Goal: Transaction & Acquisition: Purchase product/service

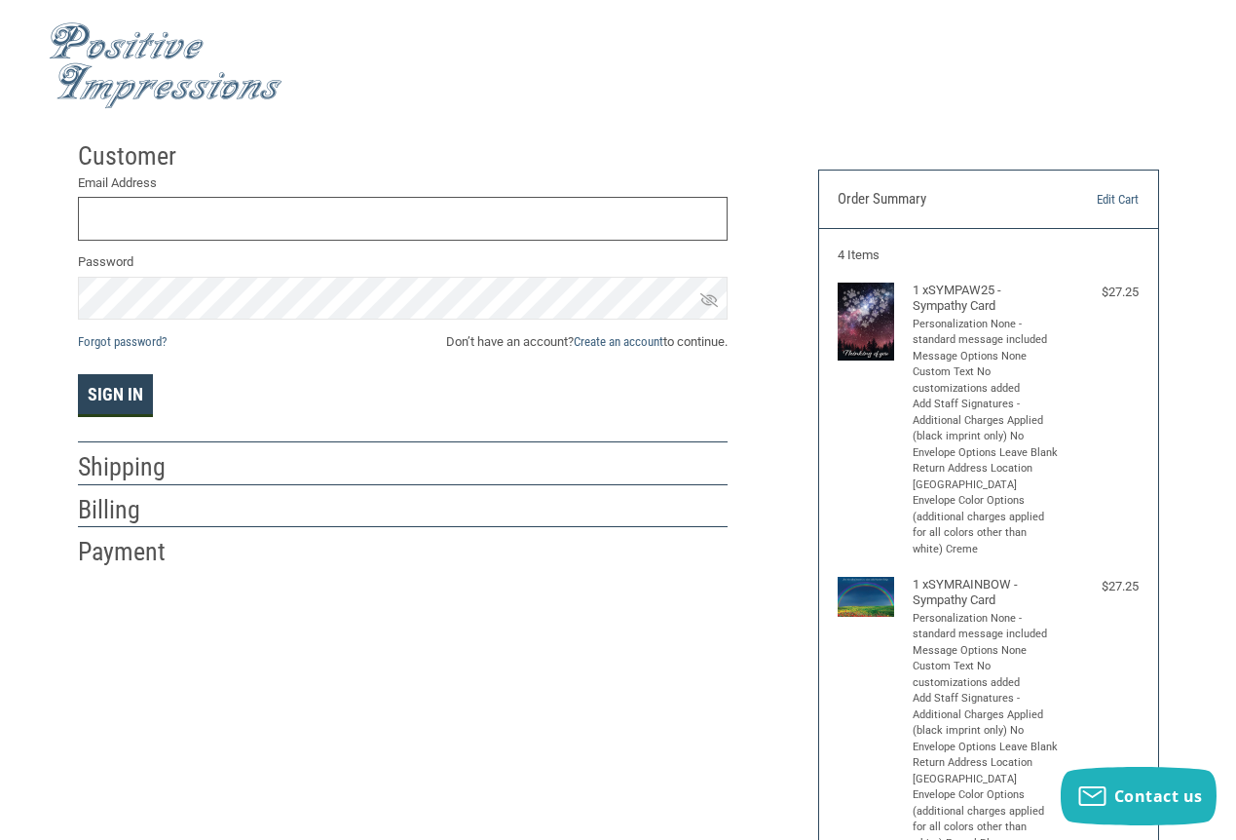
type input "[EMAIL_ADDRESS][DOMAIN_NAME]"
click at [119, 411] on button "Sign In" at bounding box center [115, 395] width 75 height 43
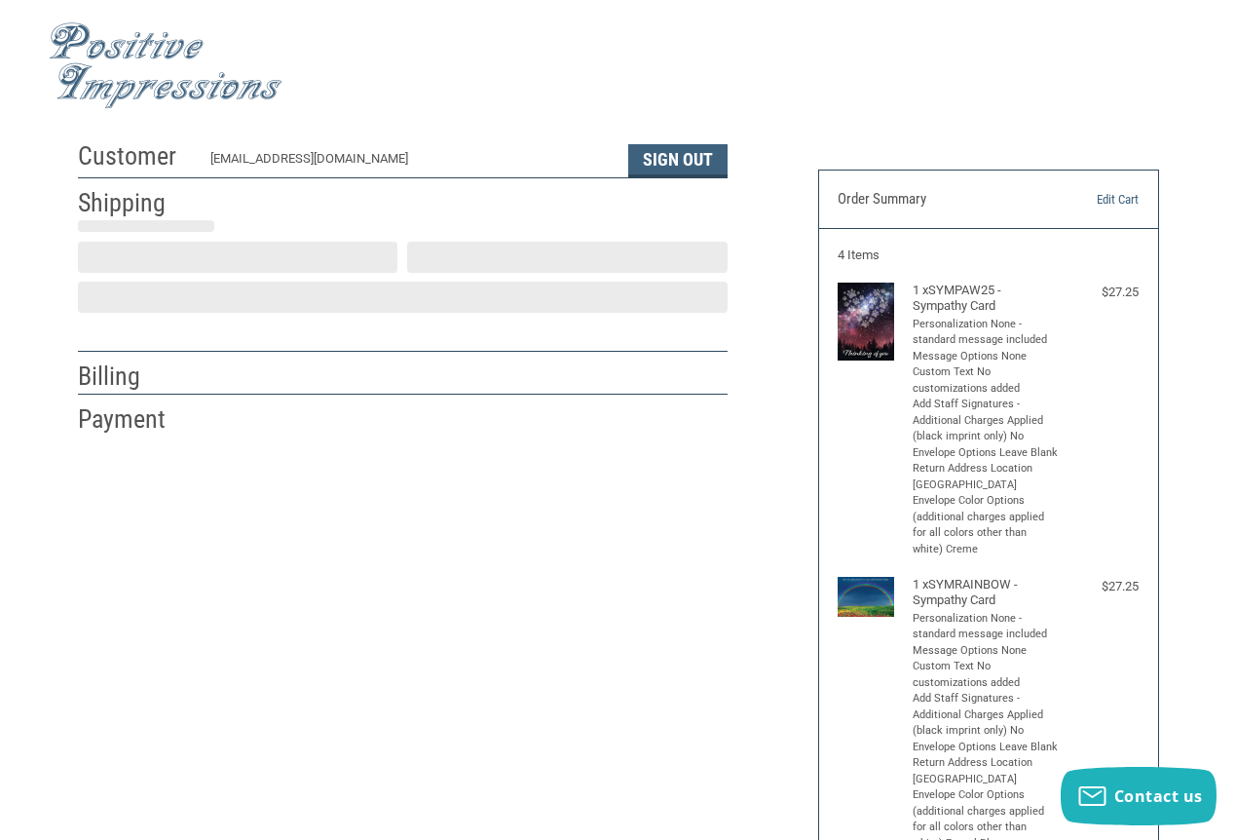
scroll to position [11, 0]
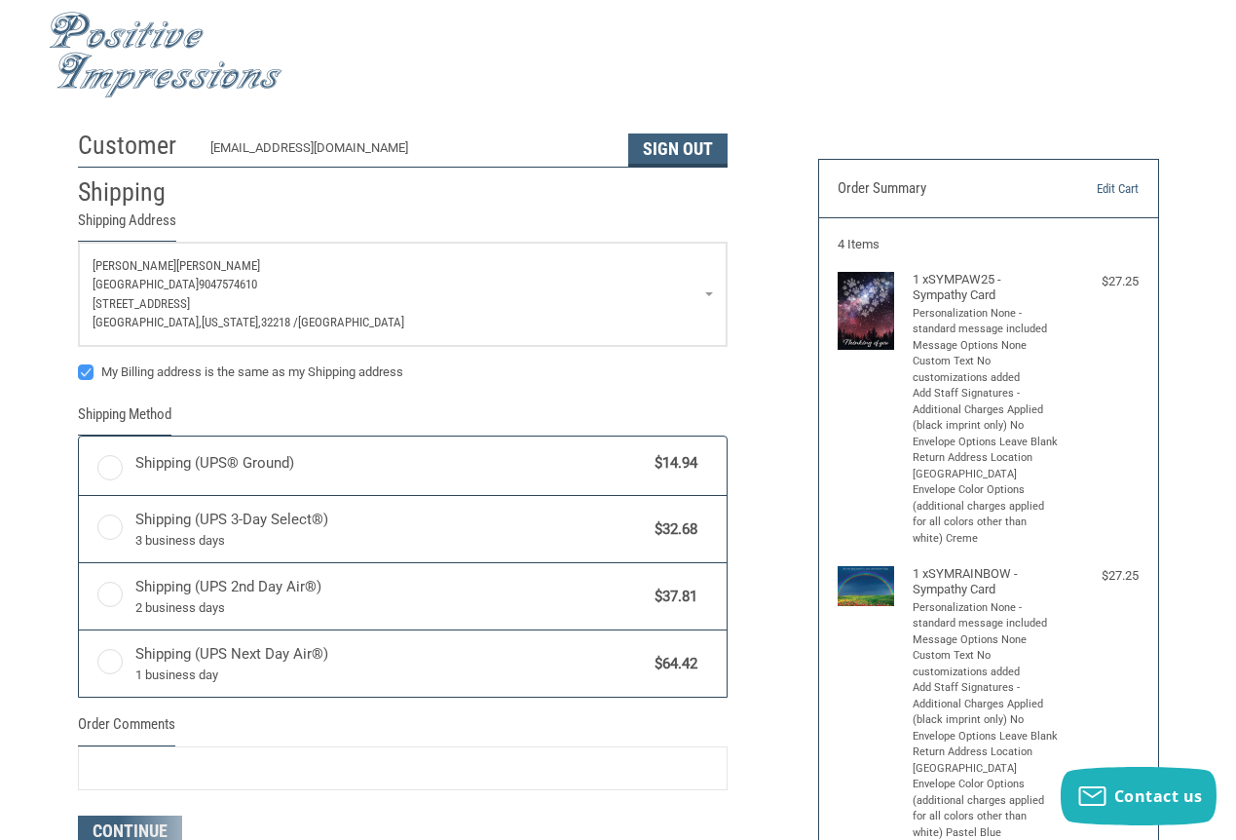
radio input "true"
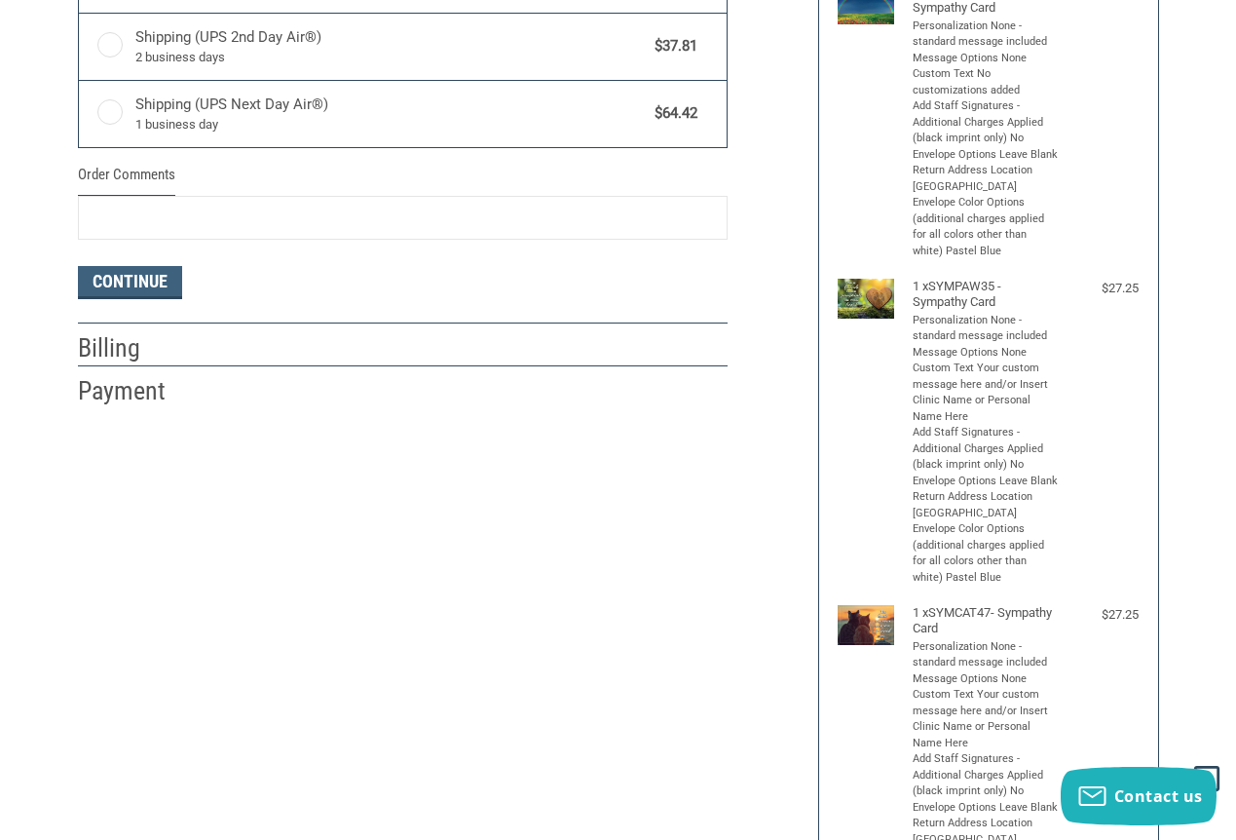
scroll to position [595, 0]
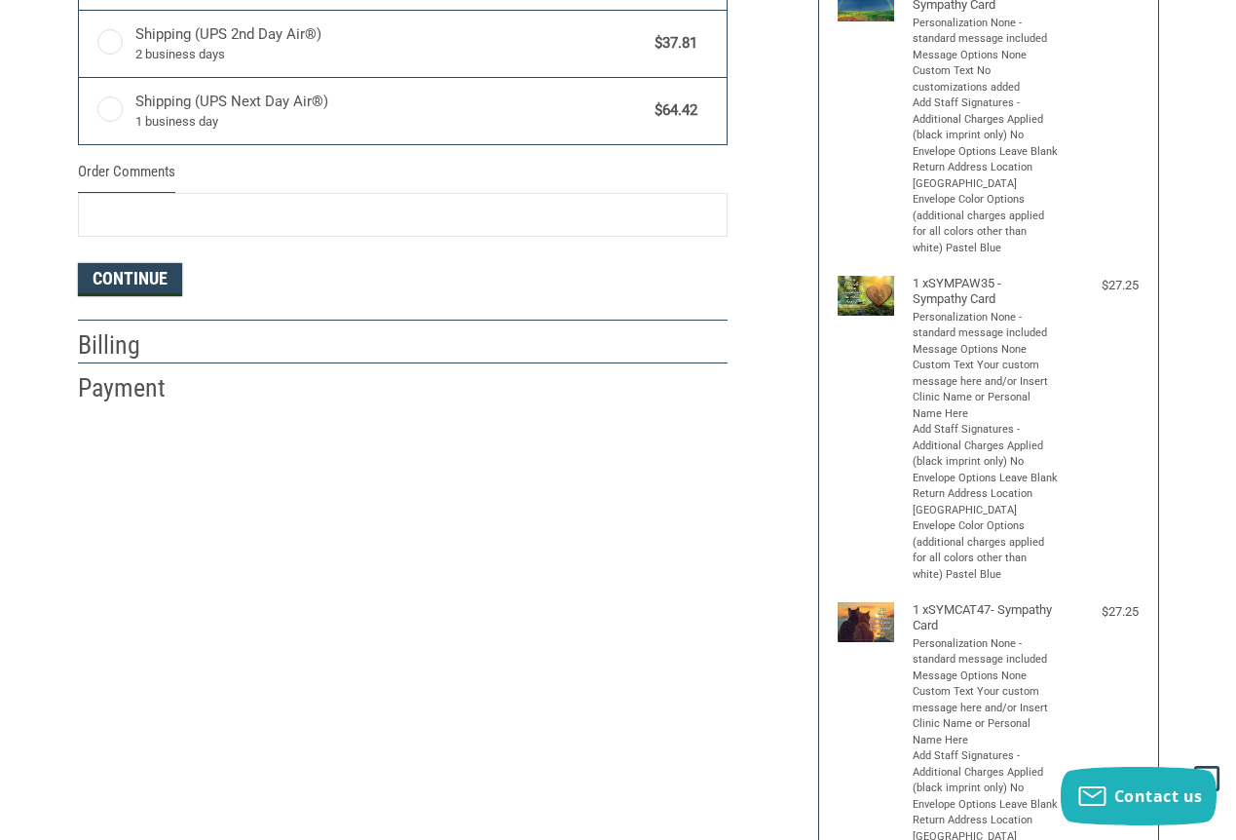
click at [151, 296] on button "Continue" at bounding box center [130, 279] width 104 height 33
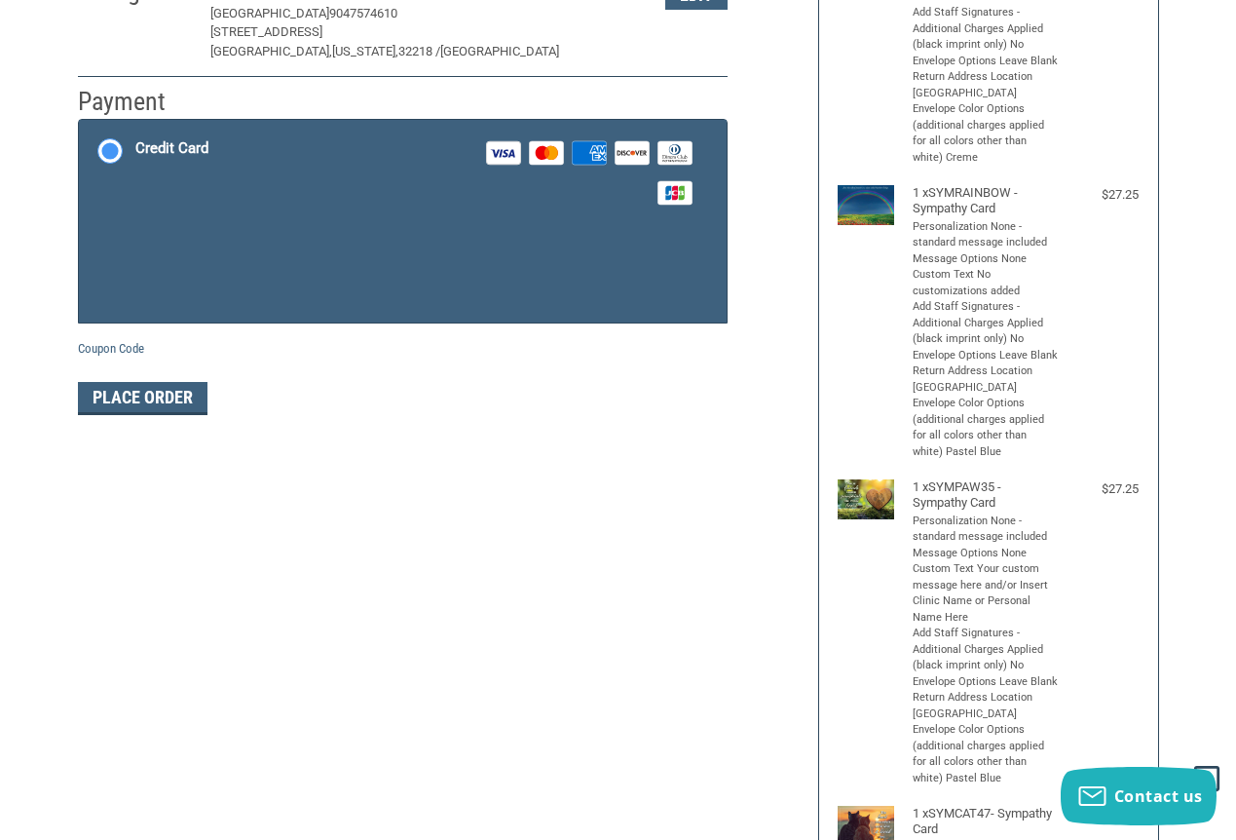
scroll to position [343, 0]
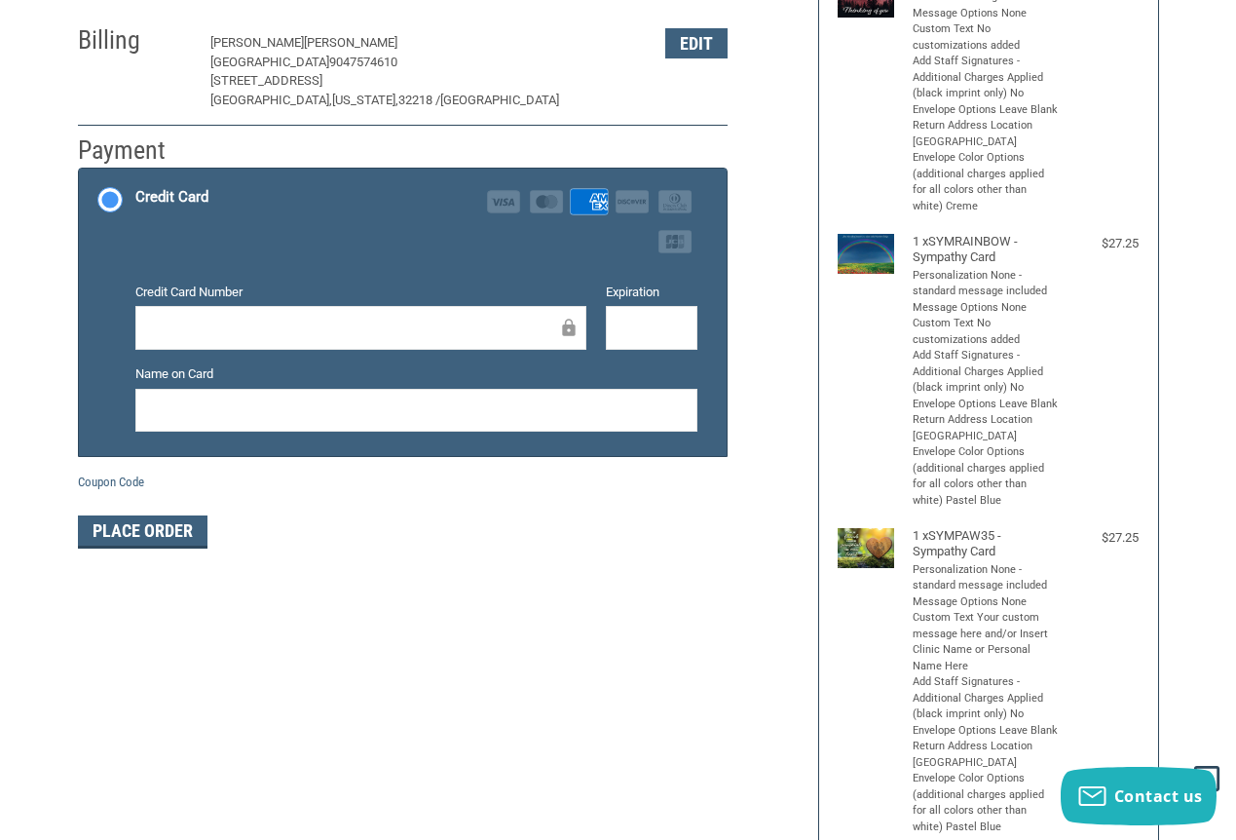
click at [646, 339] on iframe at bounding box center [651, 328] width 65 height 22
click at [619, 339] on iframe at bounding box center [651, 328] width 65 height 22
click at [690, 58] on button "Edit" at bounding box center [696, 43] width 62 height 30
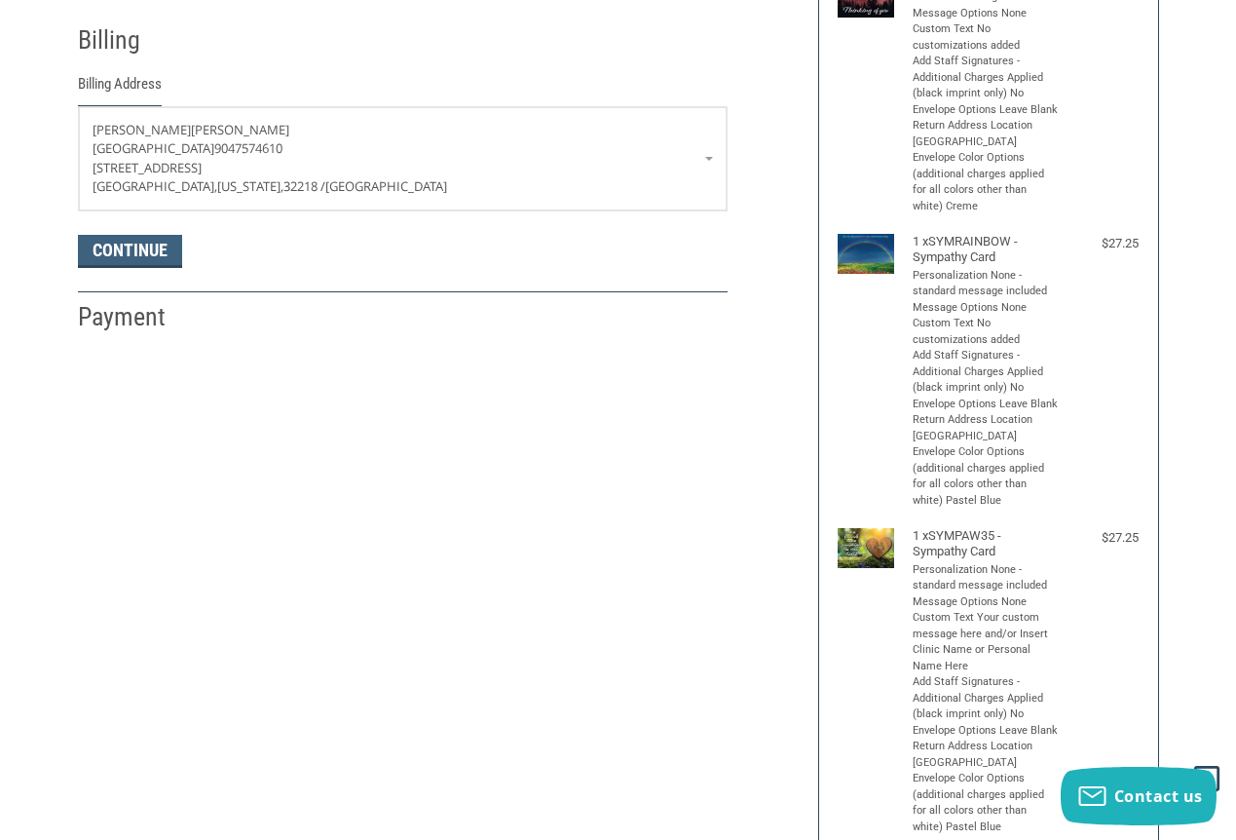
scroll to position [366, 0]
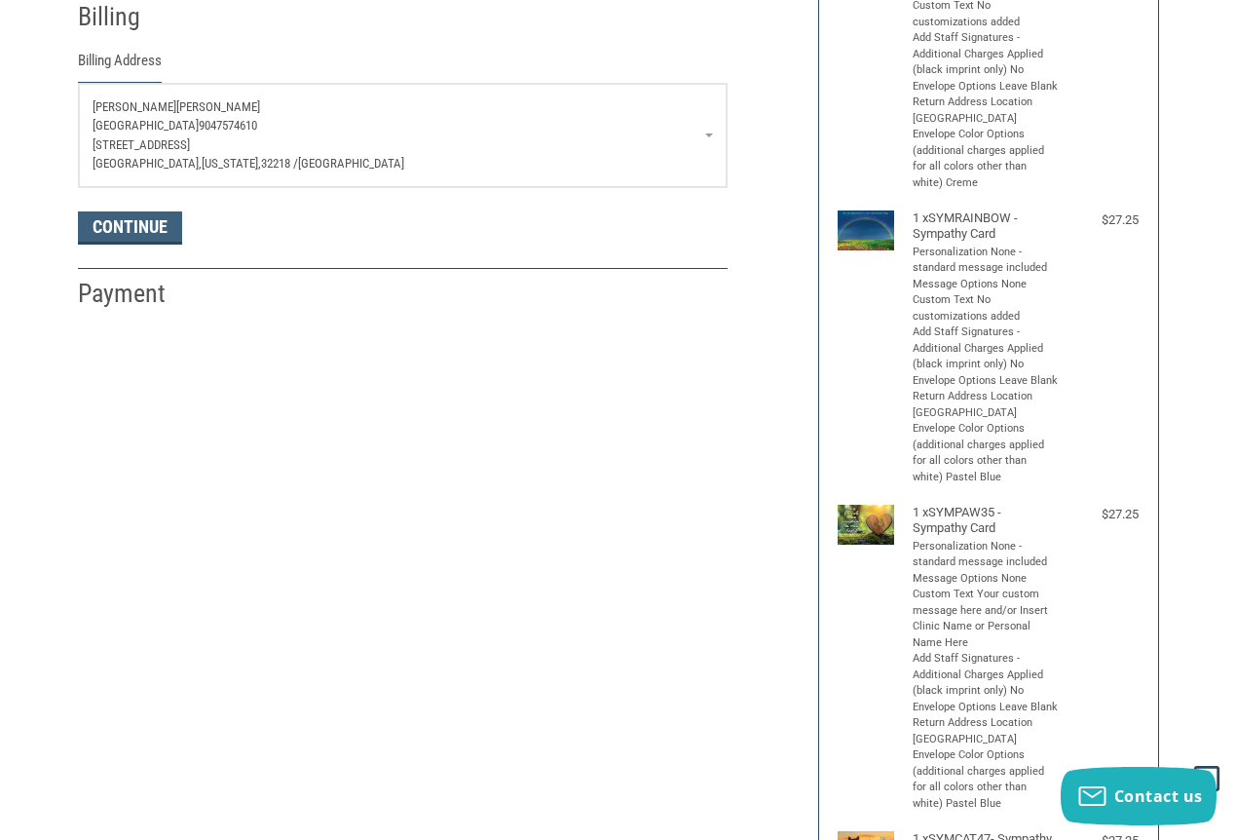
click at [210, 117] on p "[PERSON_NAME]" at bounding box center [403, 106] width 620 height 19
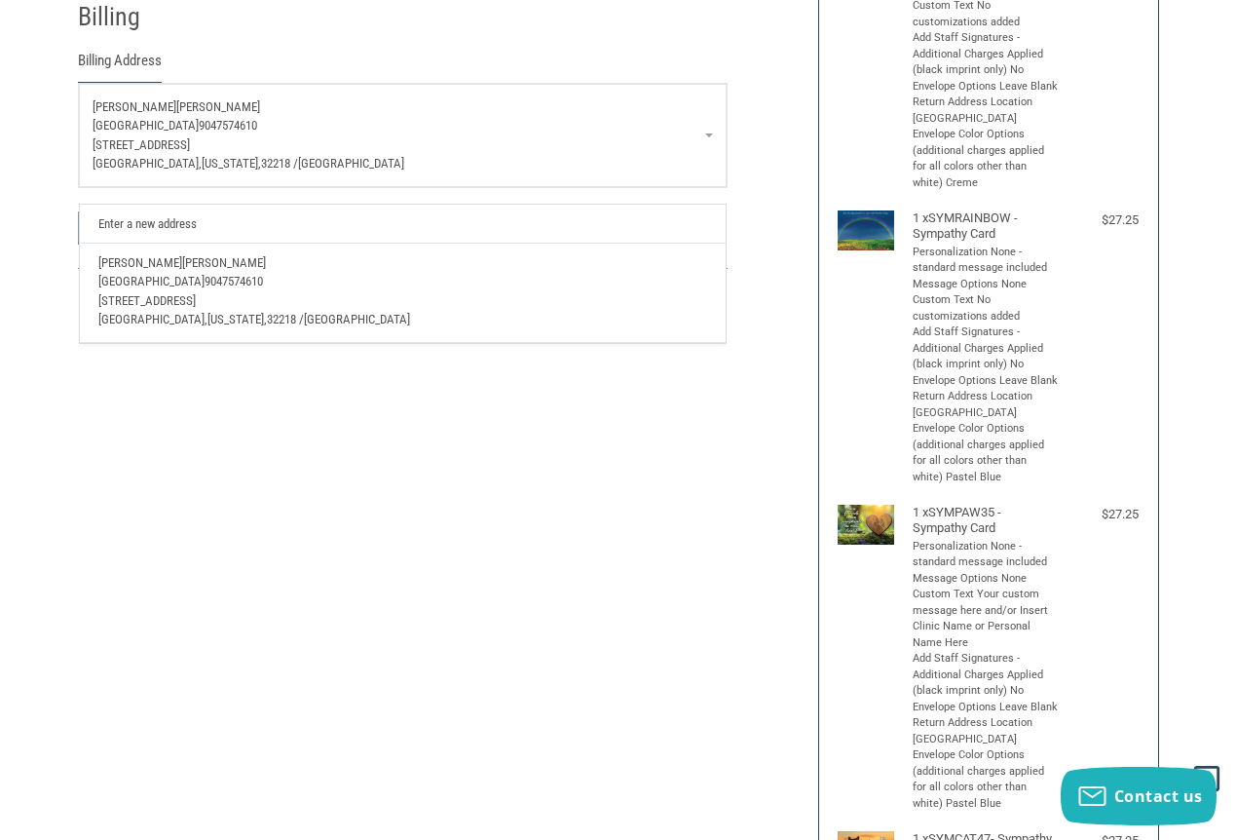
click at [219, 273] on p "[PERSON_NAME]" at bounding box center [402, 262] width 608 height 19
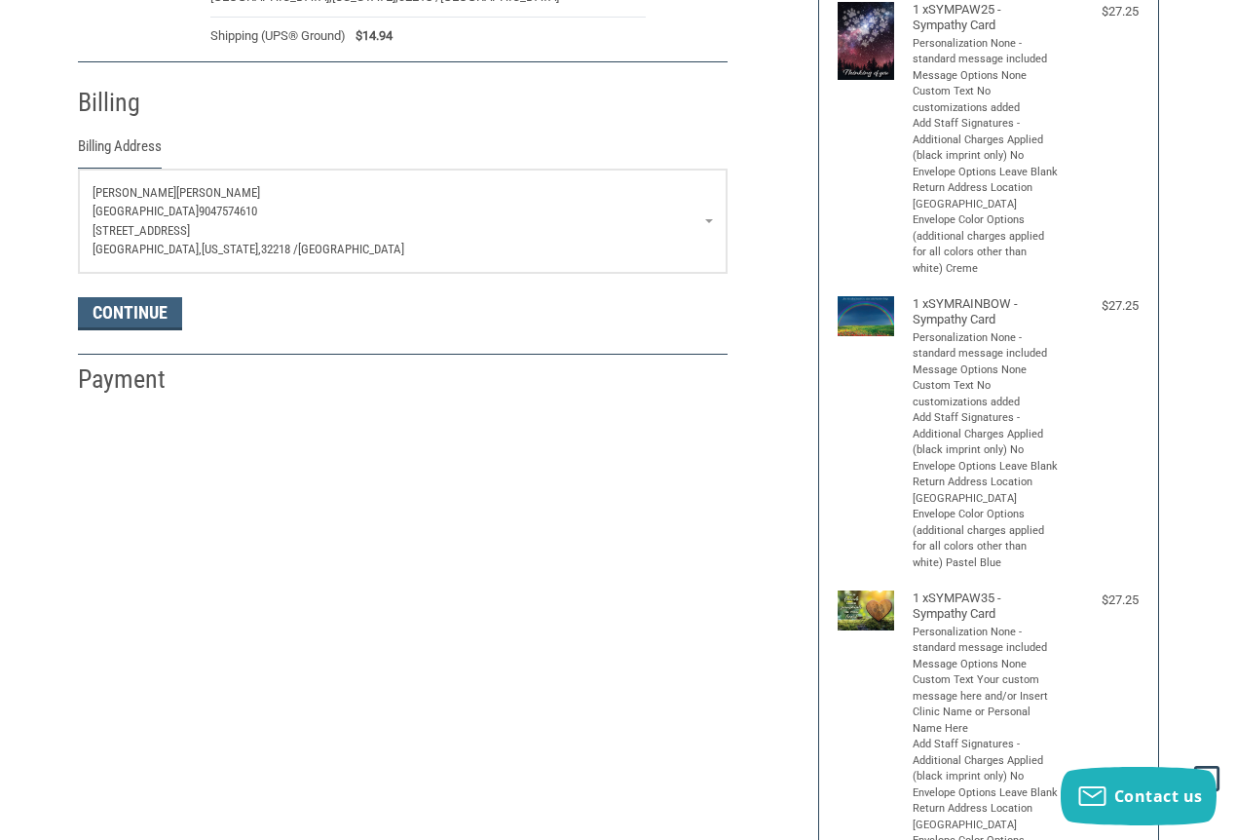
scroll to position [390, 0]
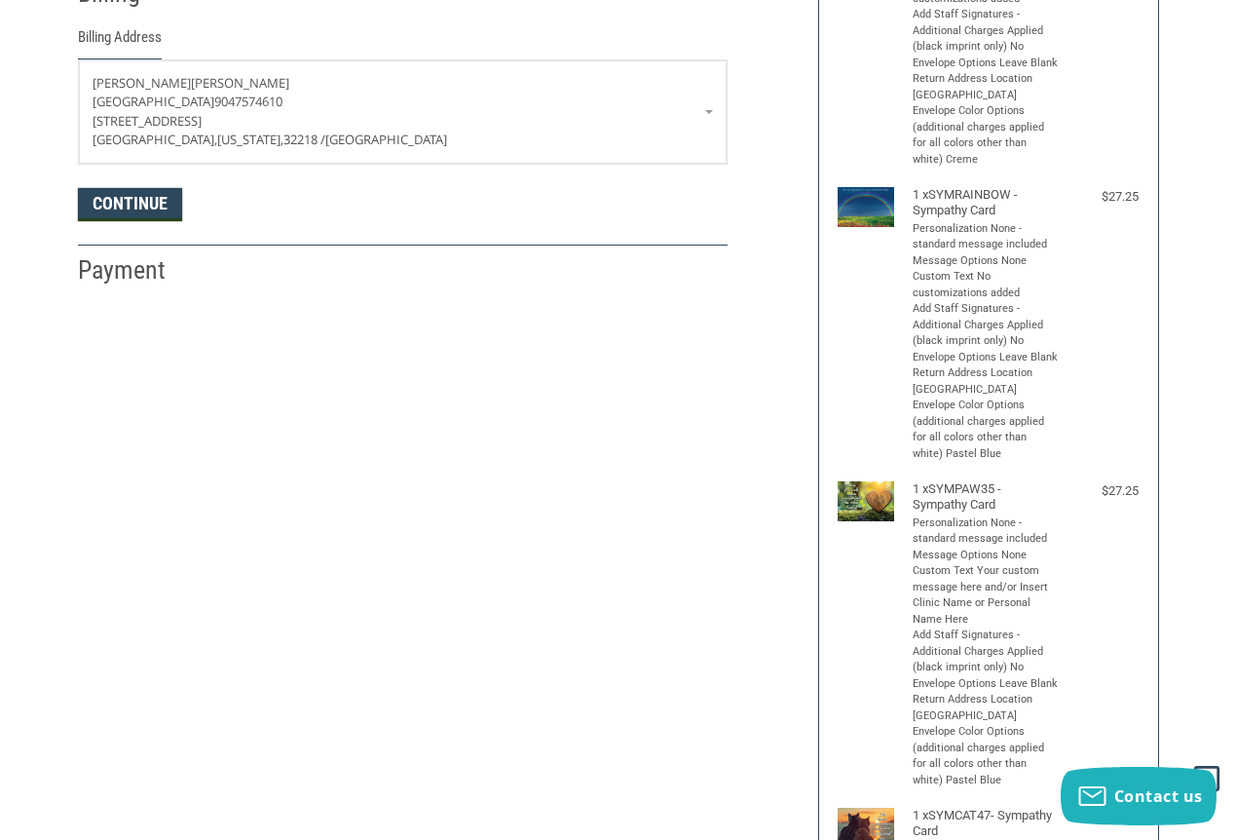
click at [141, 221] on button "Continue" at bounding box center [130, 204] width 104 height 33
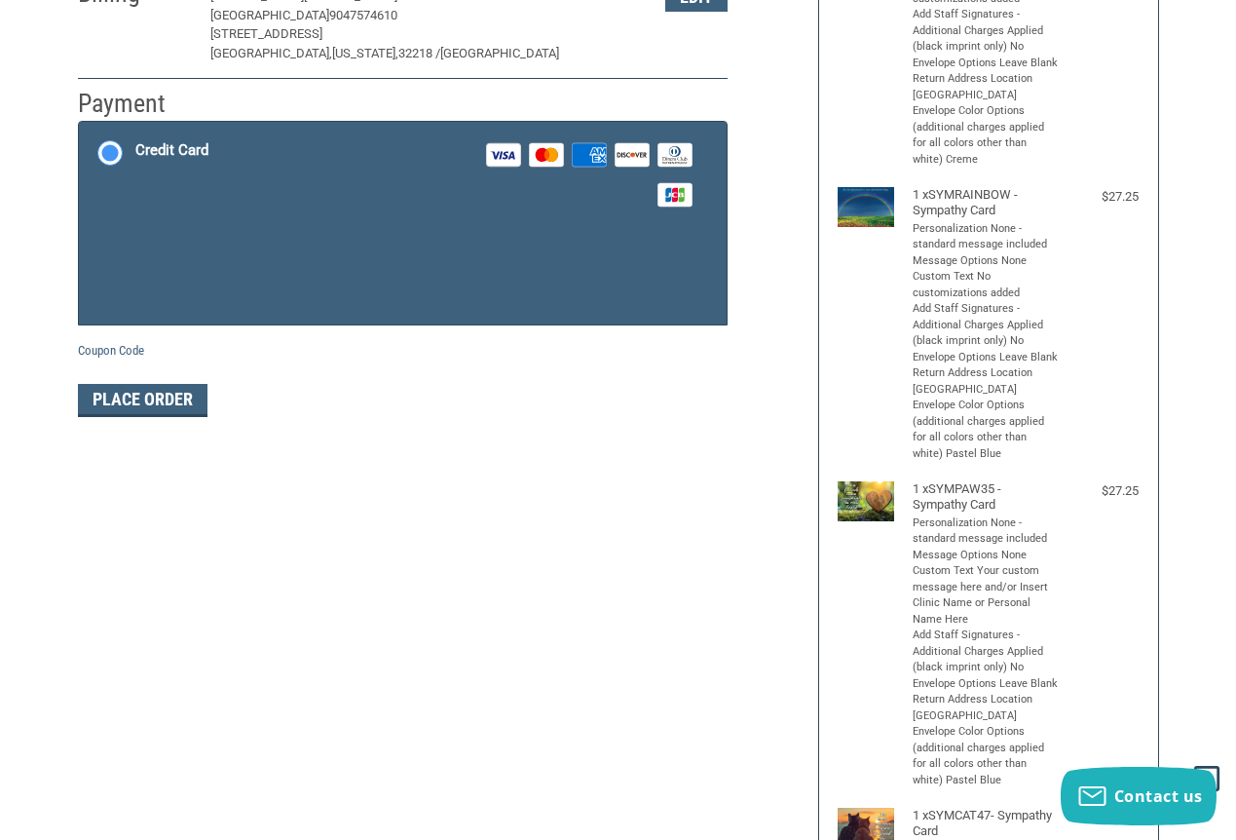
scroll to position [341, 0]
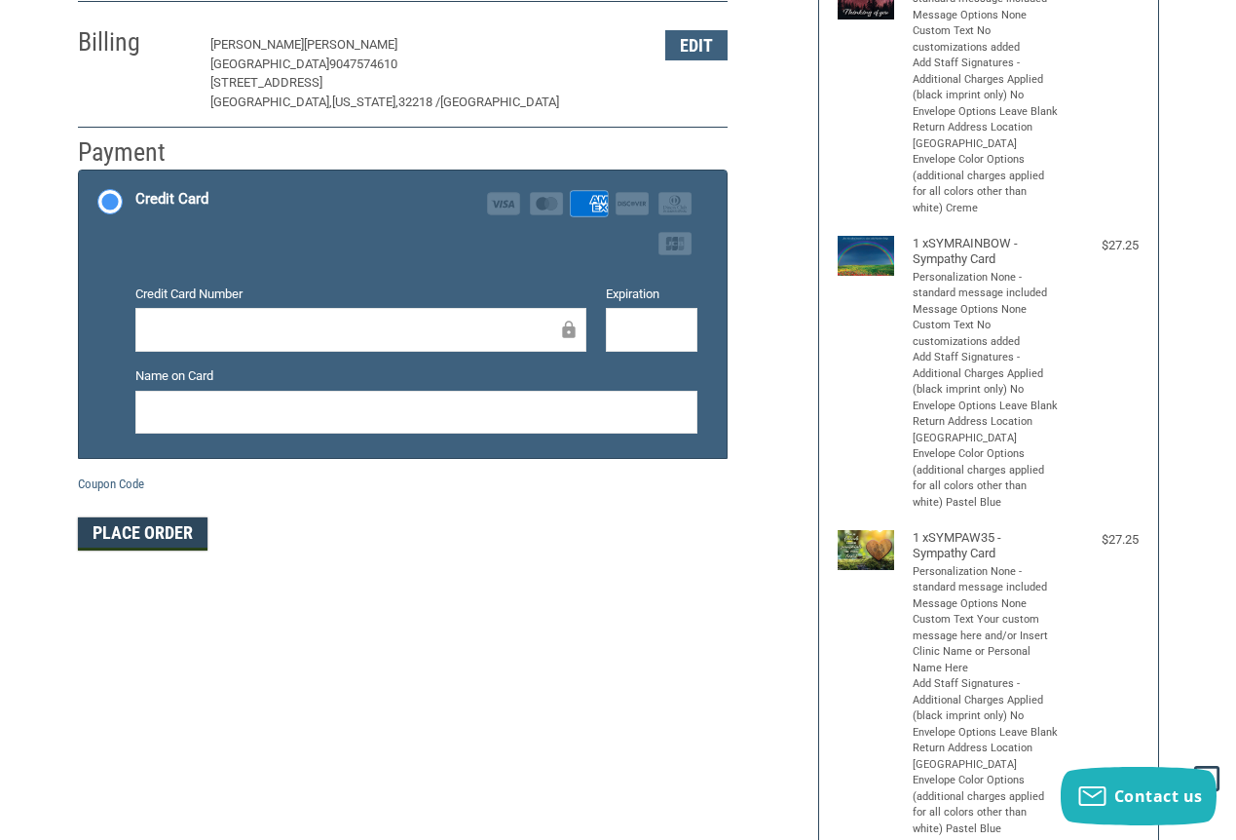
click at [150, 550] on button "Place Order" at bounding box center [143, 533] width 130 height 33
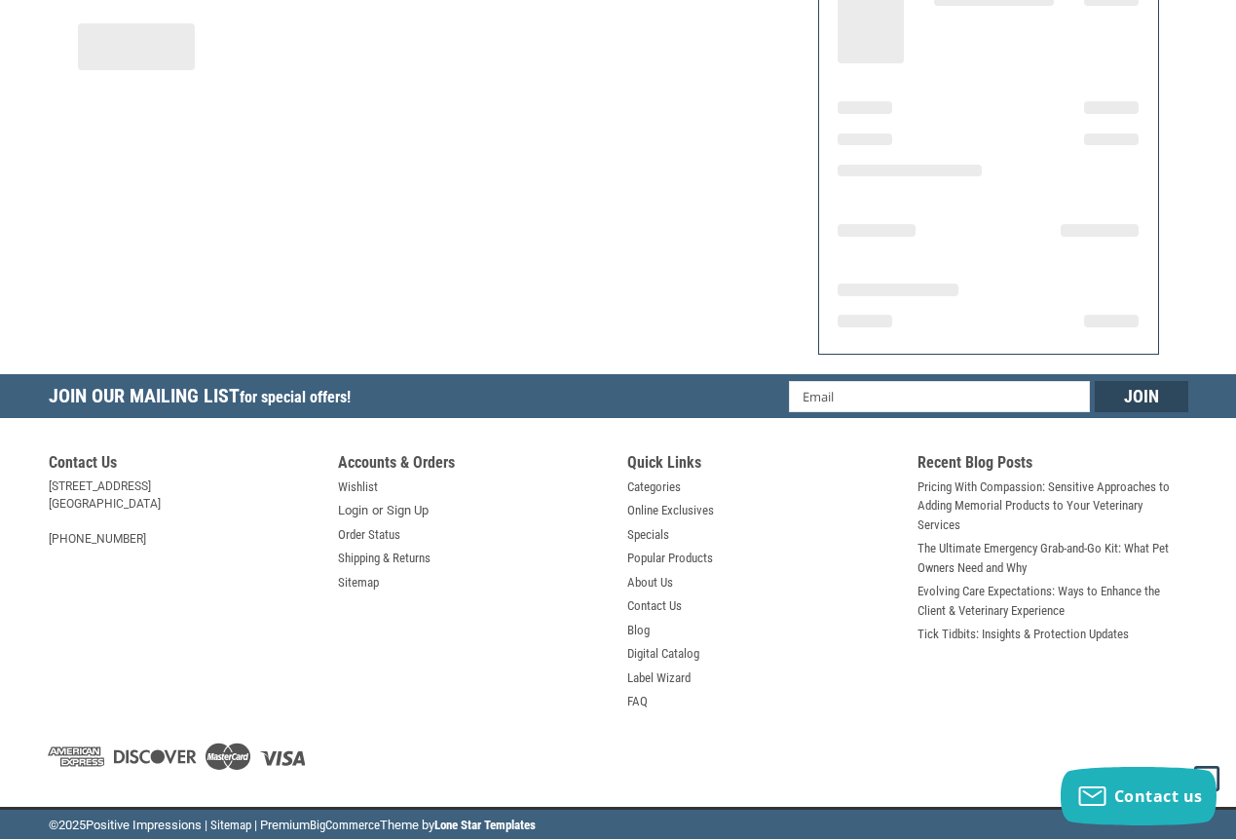
scroll to position [329, 0]
